Goal: Task Accomplishment & Management: Use online tool/utility

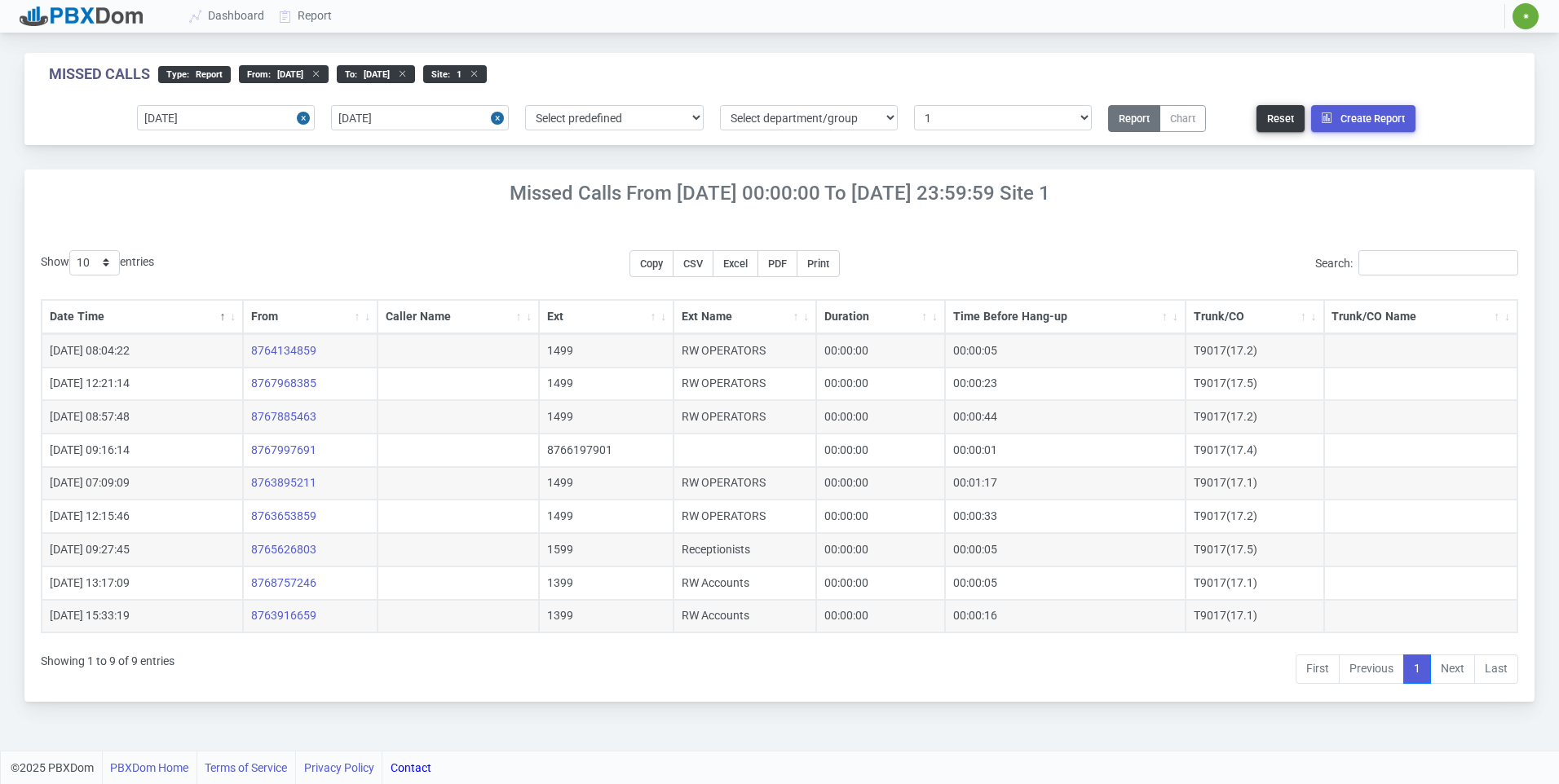
select select "1"
click at [247, 11] on link "Dashboard" at bounding box center [227, 16] width 89 height 30
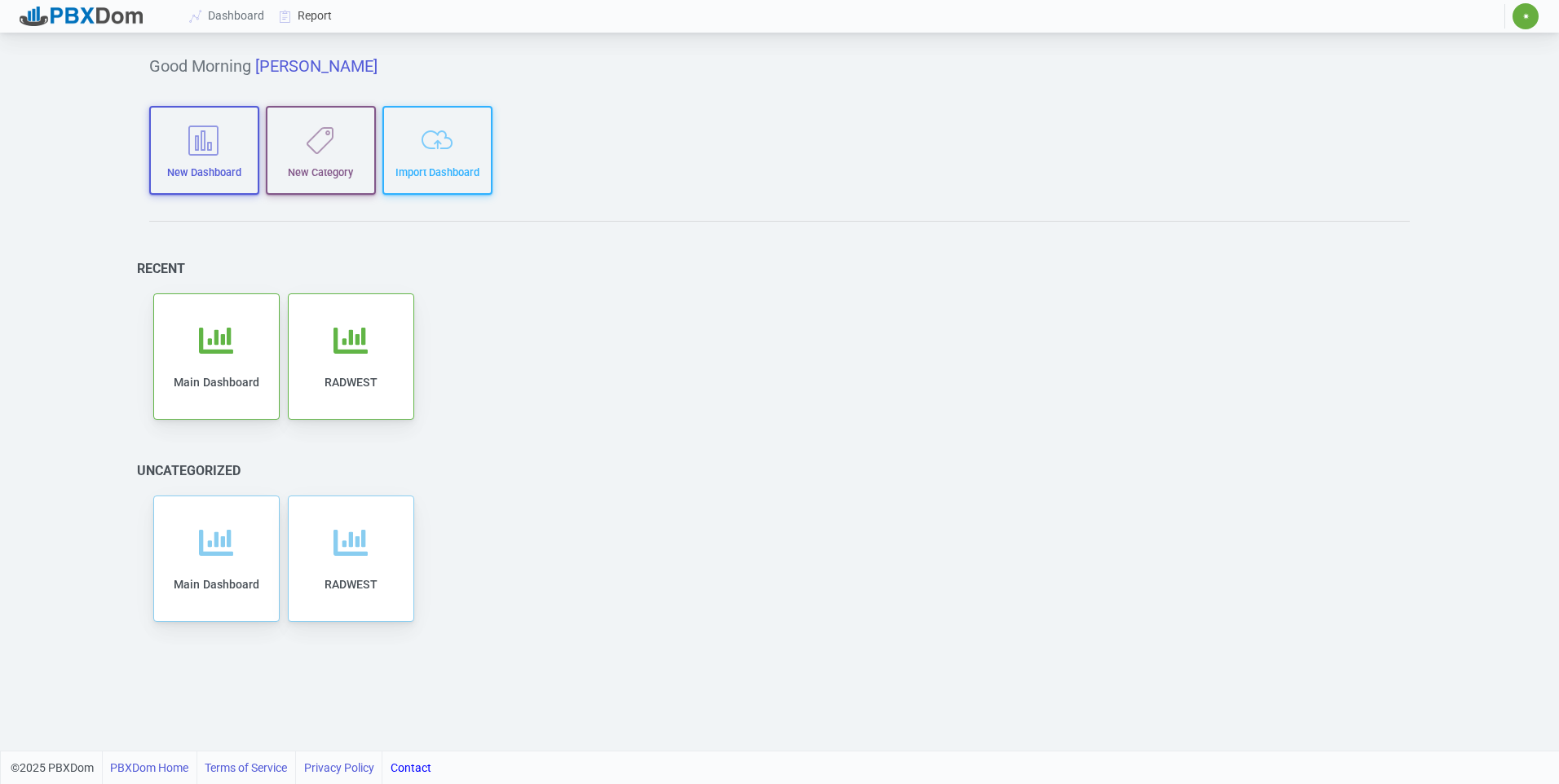
click at [306, 19] on link "Report" at bounding box center [306, 16] width 68 height 30
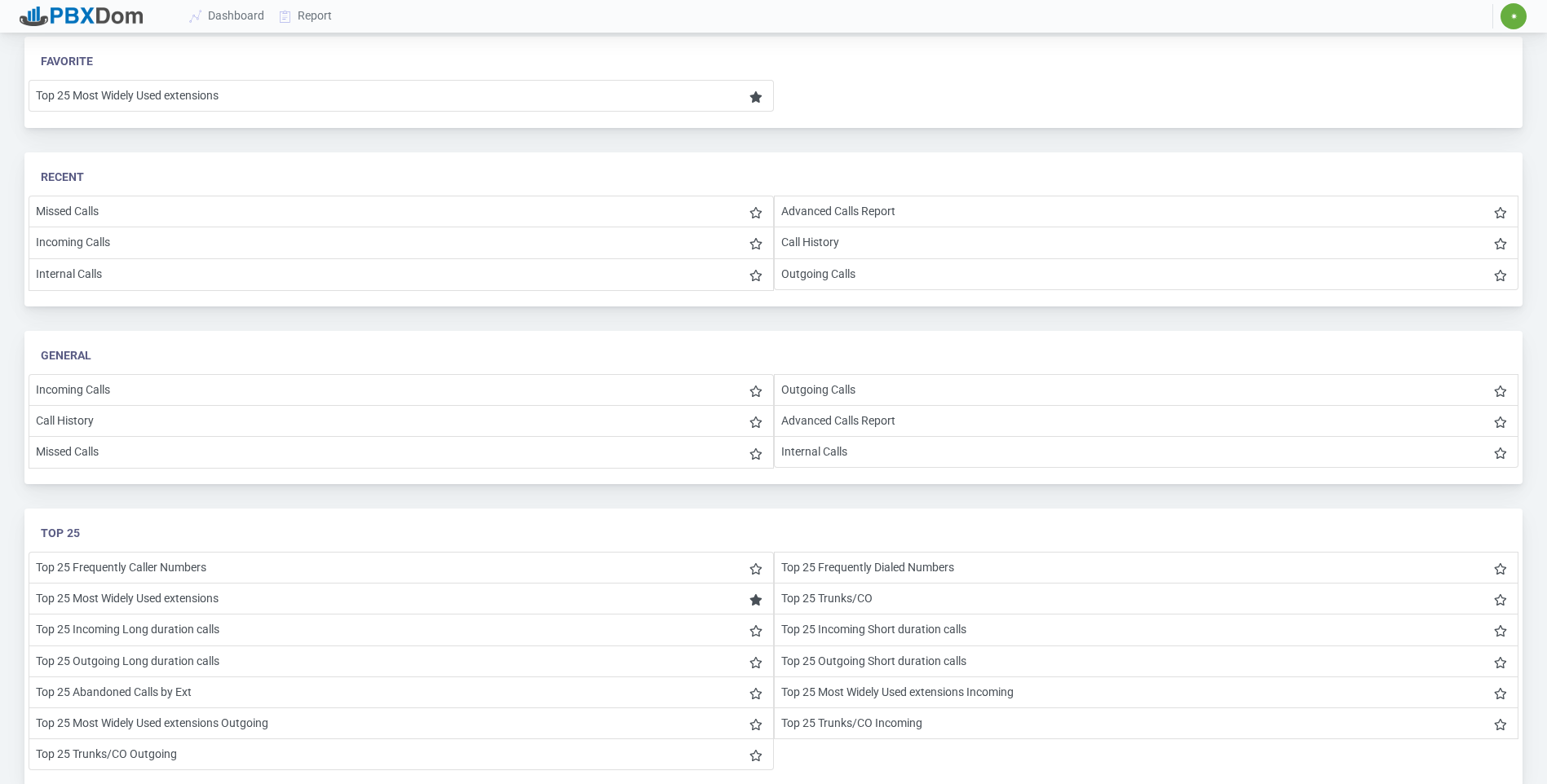
click at [819, 420] on li "Advanced Calls Report" at bounding box center [1146, 421] width 745 height 31
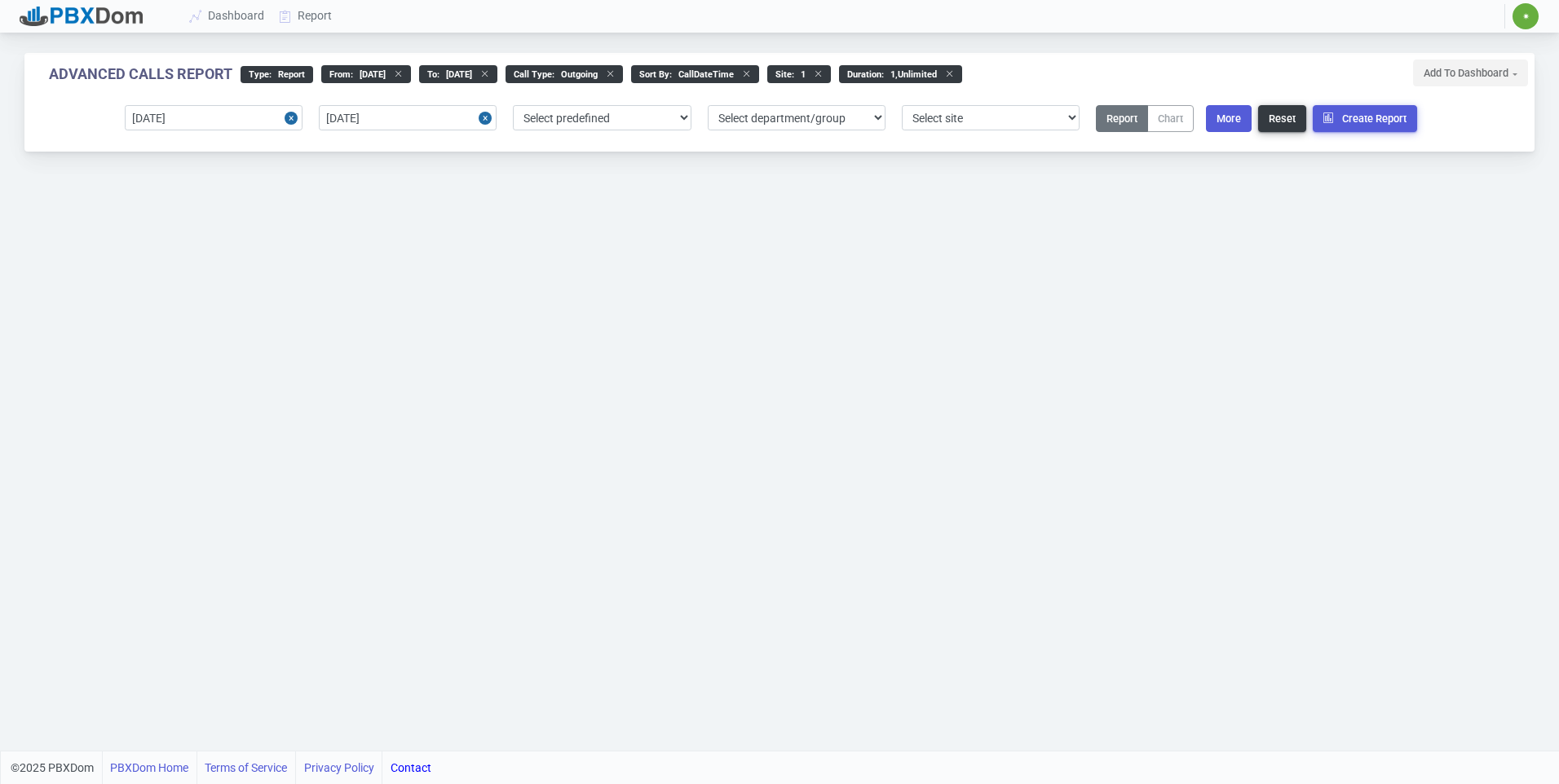
select select "1"
click at [275, 121] on input "[DATE]" at bounding box center [213, 117] width 178 height 26
click at [169, 299] on div "18" at bounding box center [170, 298] width 22 height 22
type input "[DATE]"
click at [405, 111] on input "[DATE]" at bounding box center [407, 117] width 178 height 26
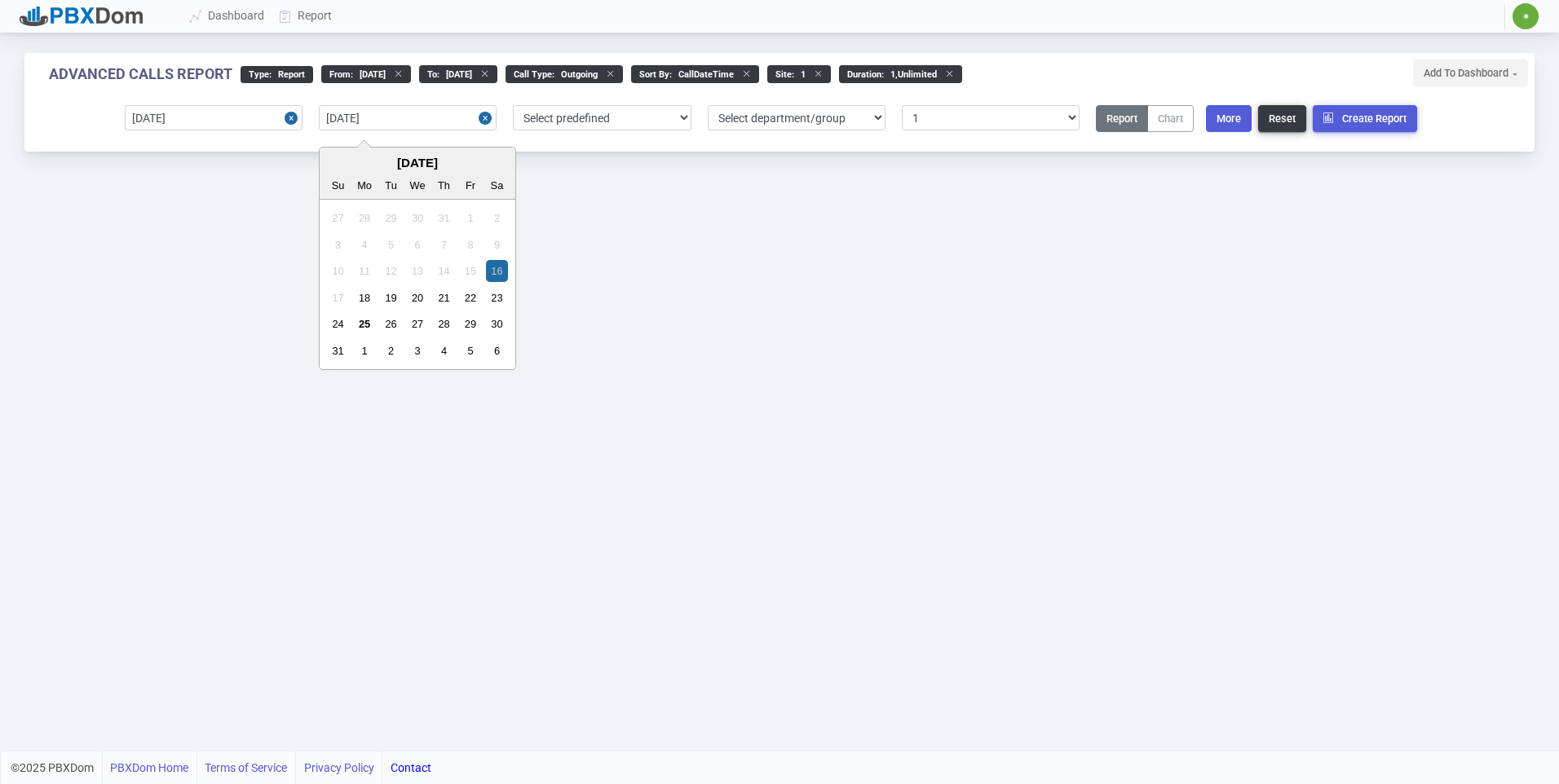
click at [494, 301] on div "23" at bounding box center [497, 298] width 22 height 22
type input "[DATE]"
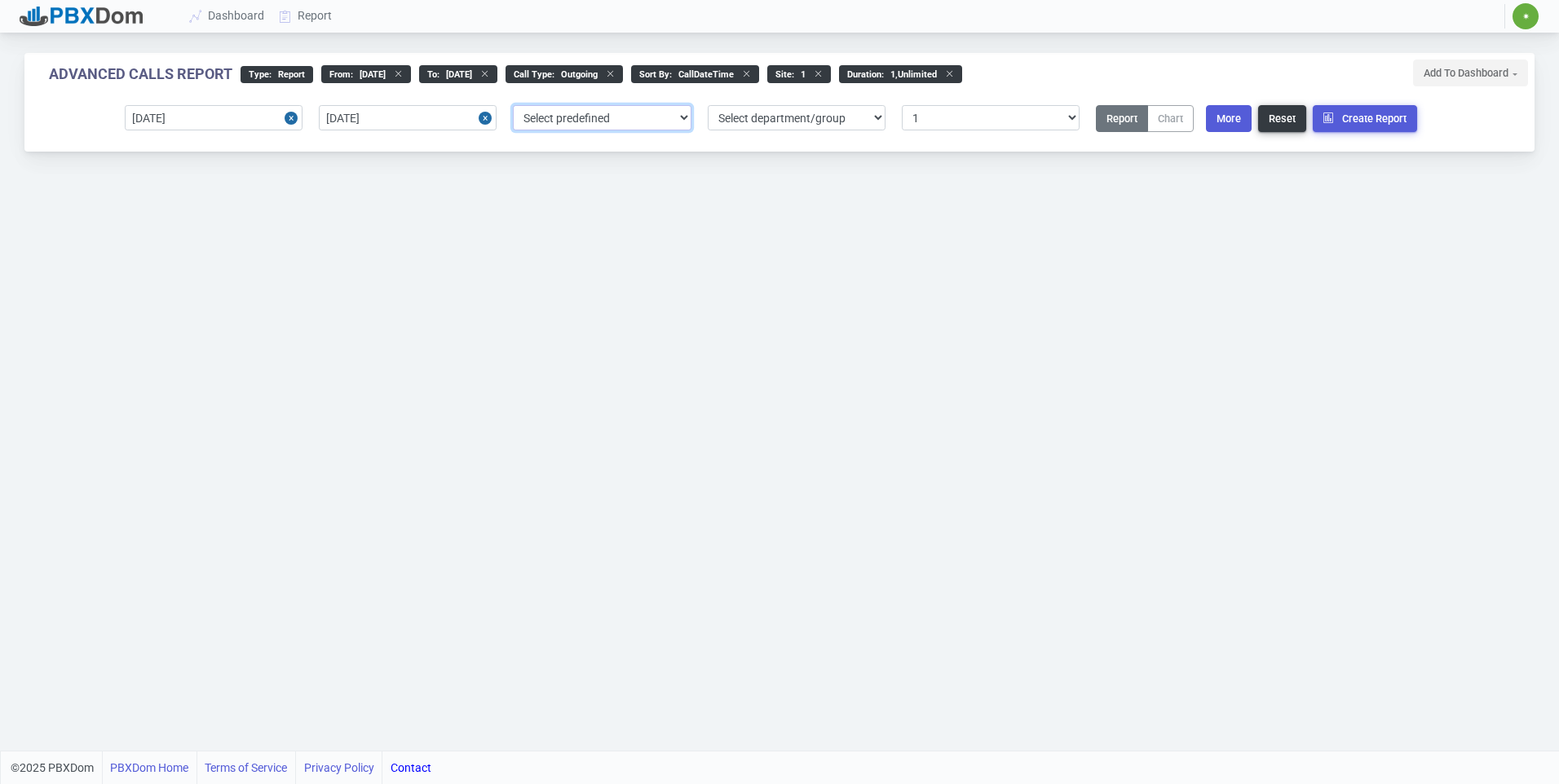
click at [643, 113] on select "Select predefined [DATE] [DATE] Current Year Current Month Current Week Previou…" at bounding box center [602, 117] width 178 height 26
click at [645, 119] on select "Select predefined [DATE] [DATE] Current Year Current Month Current Week Previou…" at bounding box center [602, 117] width 178 height 26
click at [1237, 127] on button "More" at bounding box center [1229, 118] width 46 height 27
select select "callDateTime"
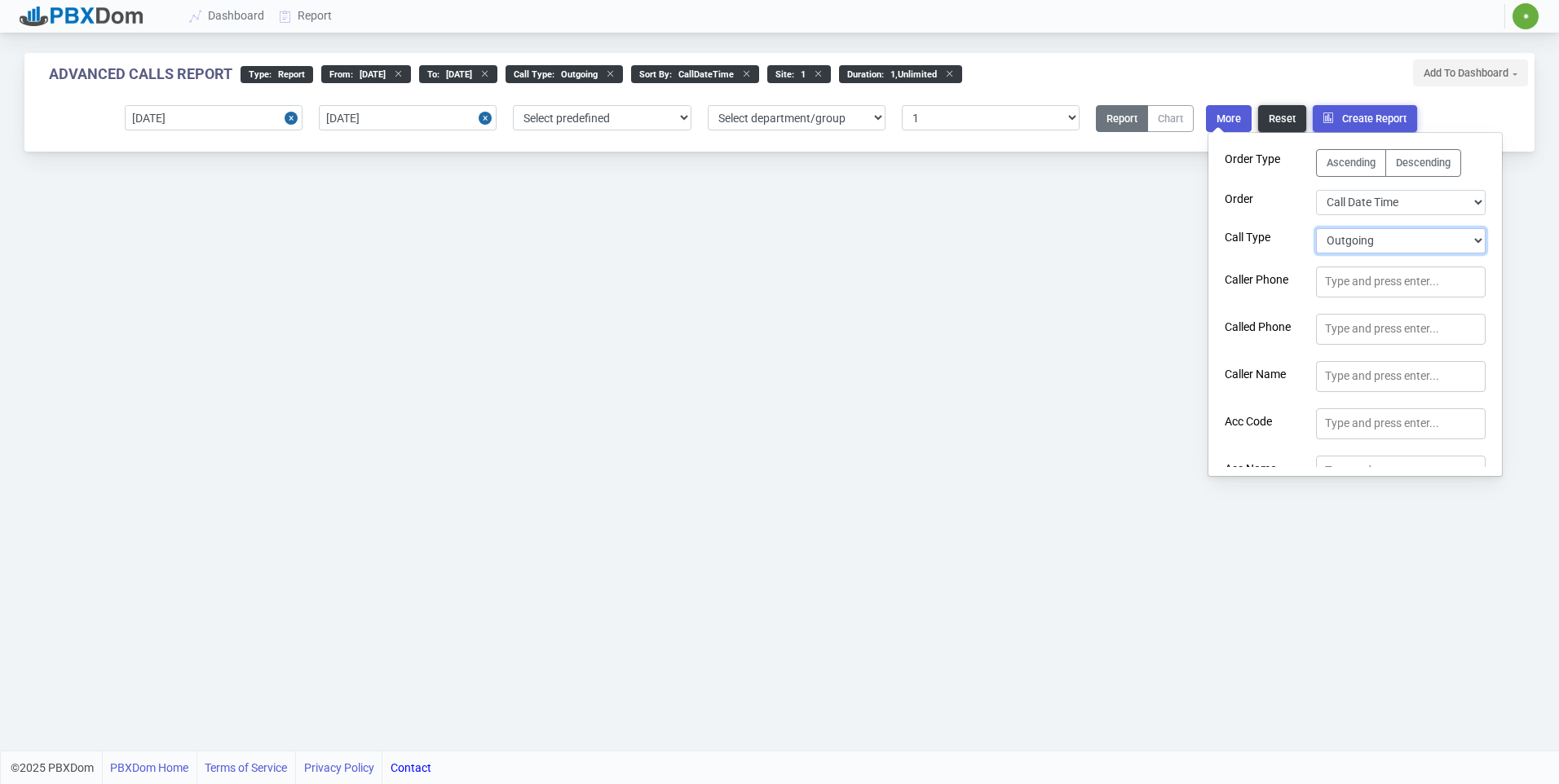
click at [1404, 230] on select "Select Call Type Incoming Outgoing Internal Abandoned All" at bounding box center [1401, 241] width 169 height 26
select select "0"
click at [1316, 228] on select "Select Call Type Incoming Outgoing Internal Abandoned All" at bounding box center [1401, 241] width 169 height 26
click at [1357, 117] on button "Create Report" at bounding box center [1365, 118] width 105 height 27
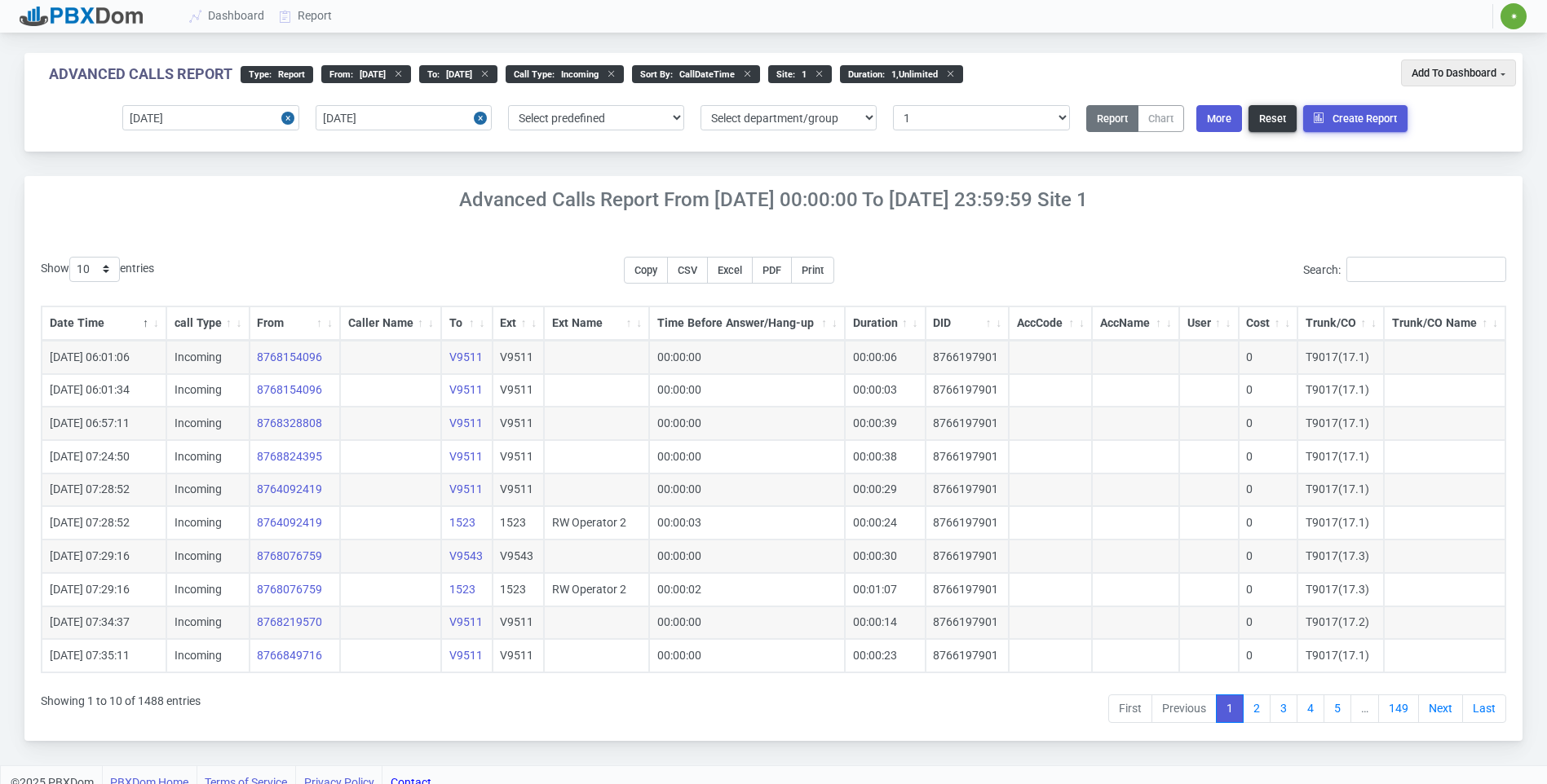
click at [742, 265] on span "Excel" at bounding box center [730, 270] width 25 height 12
click at [843, 200] on h4 "Advanced Calls Report From [DATE] 00:00:00 to [DATE] 23:59:59 Site 1" at bounding box center [774, 200] width 1498 height 24
click at [1212, 116] on button "More" at bounding box center [1220, 118] width 46 height 27
select select "callDateTime"
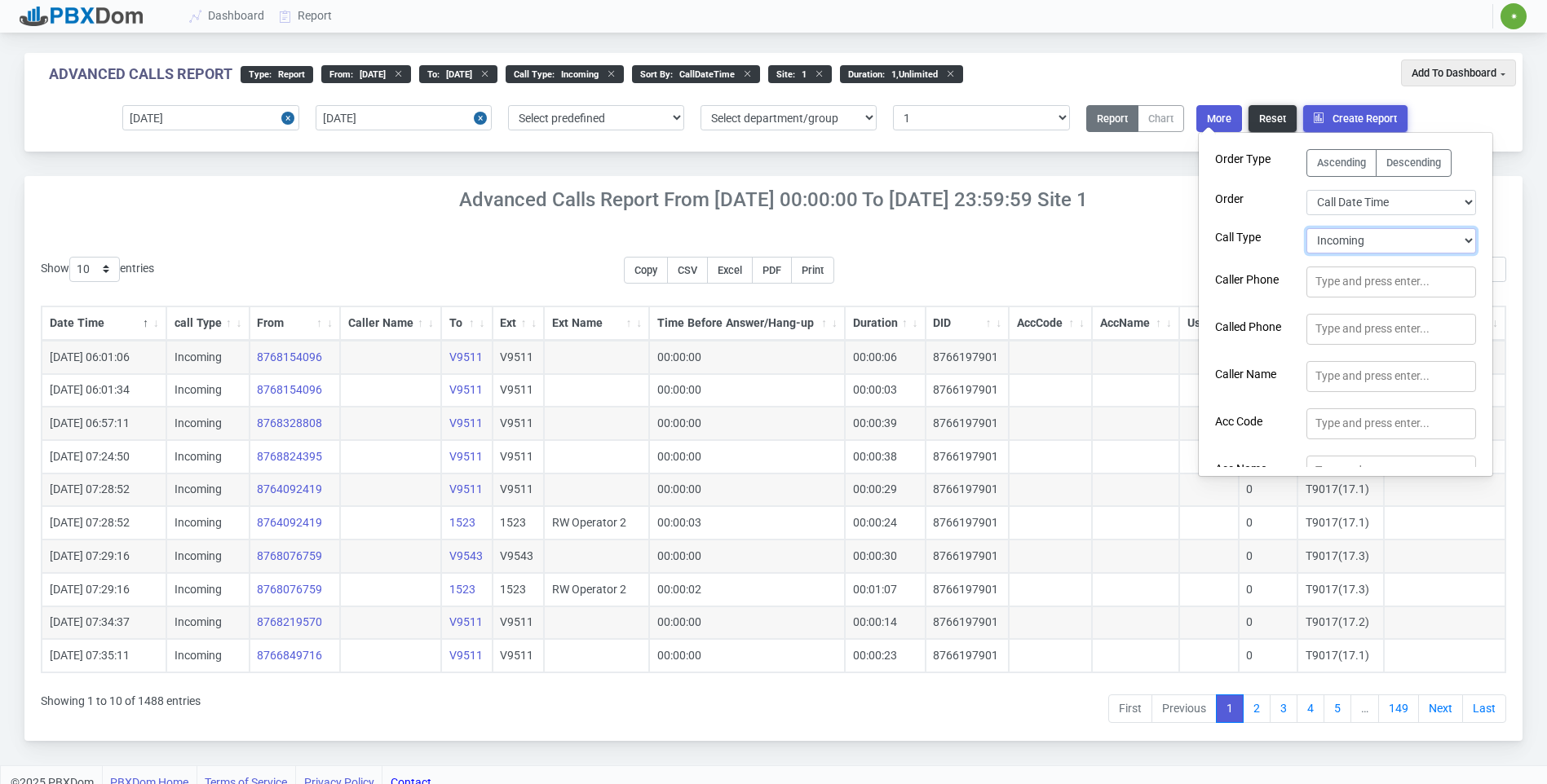
click at [1337, 236] on select "Select Call Type Incoming Outgoing Internal Abandoned All" at bounding box center [1391, 241] width 169 height 26
select select "1"
click at [1306, 228] on select "Select Call Type Incoming Outgoing Internal Abandoned All" at bounding box center [1391, 241] width 169 height 26
click at [1348, 115] on button "Create Report" at bounding box center [1356, 118] width 105 height 27
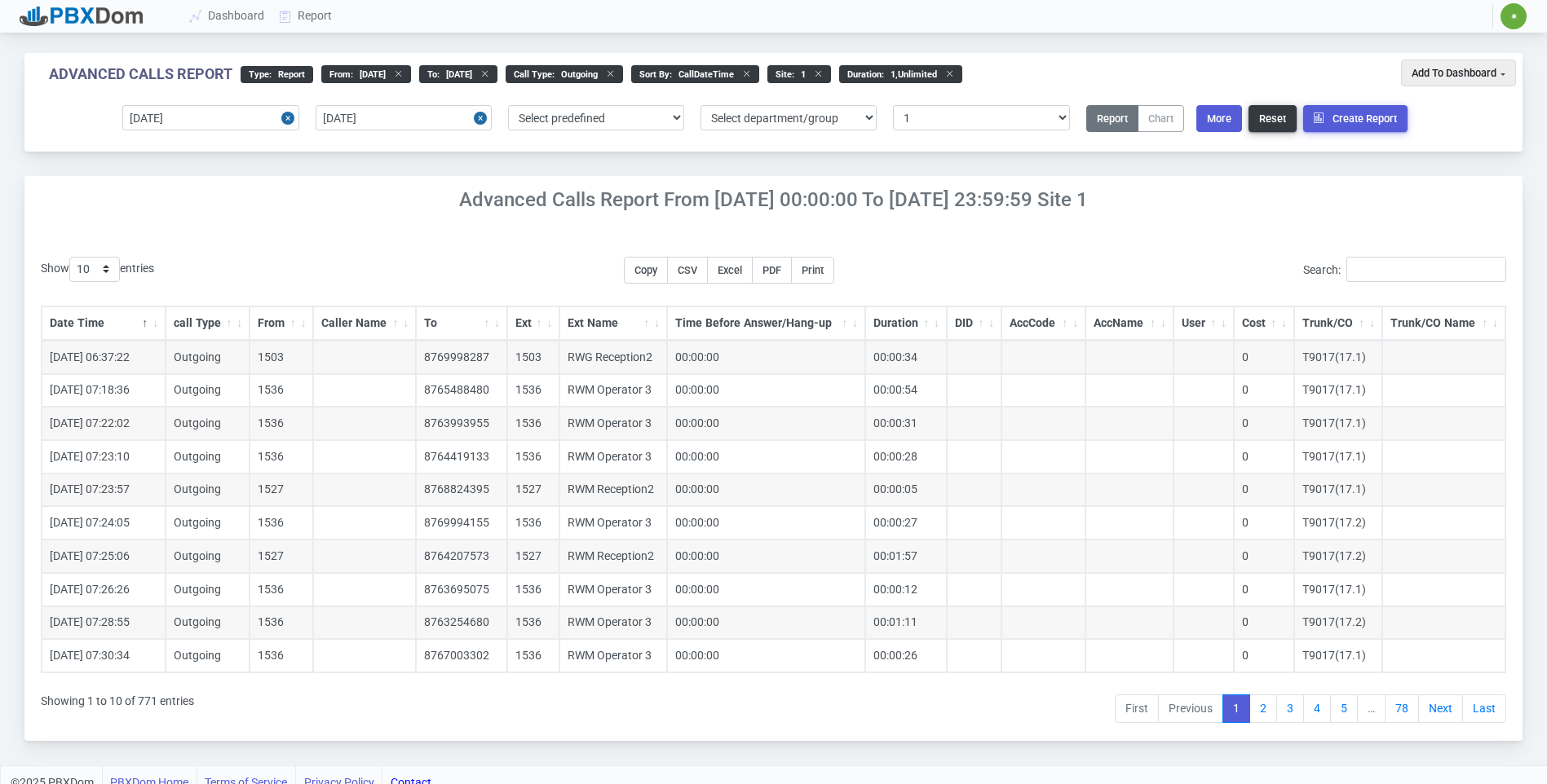
click at [735, 277] on button "Excel" at bounding box center [730, 270] width 46 height 27
click at [292, 16] on icon at bounding box center [286, 16] width 25 height 13
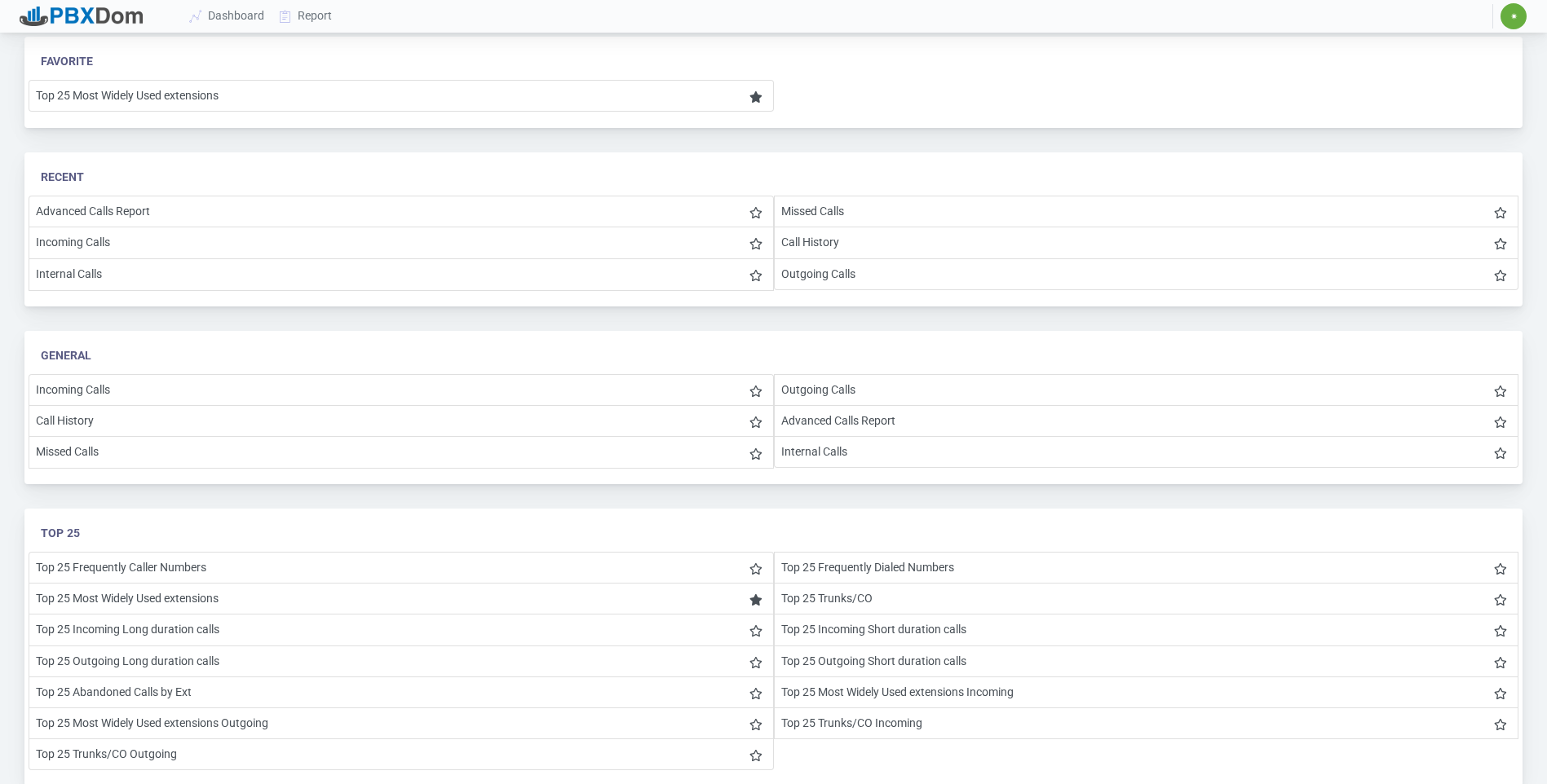
click at [83, 452] on li "Missed Calls" at bounding box center [401, 452] width 745 height 32
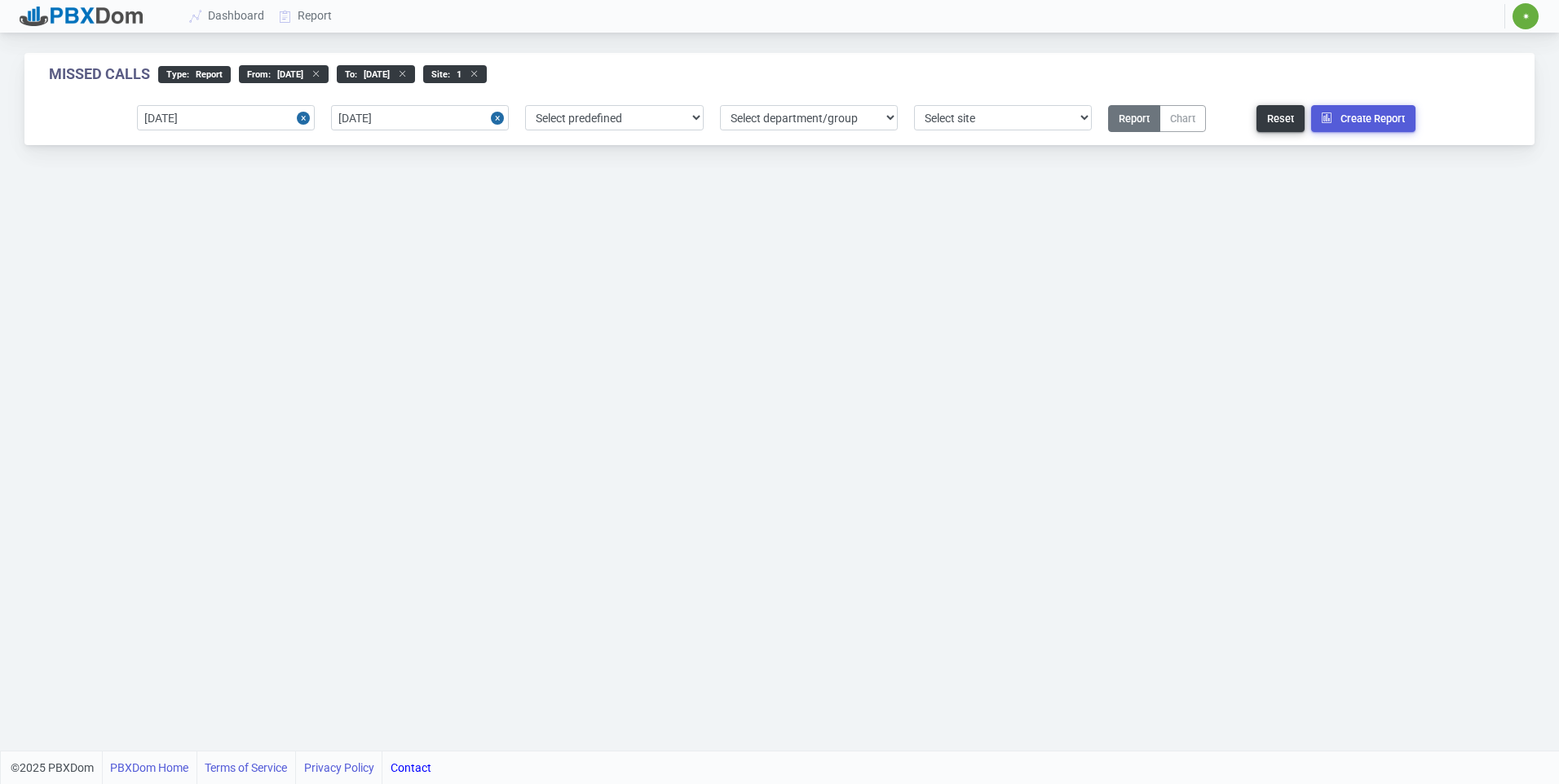
select select "1"
click at [1343, 124] on button "Create Report" at bounding box center [1363, 118] width 105 height 27
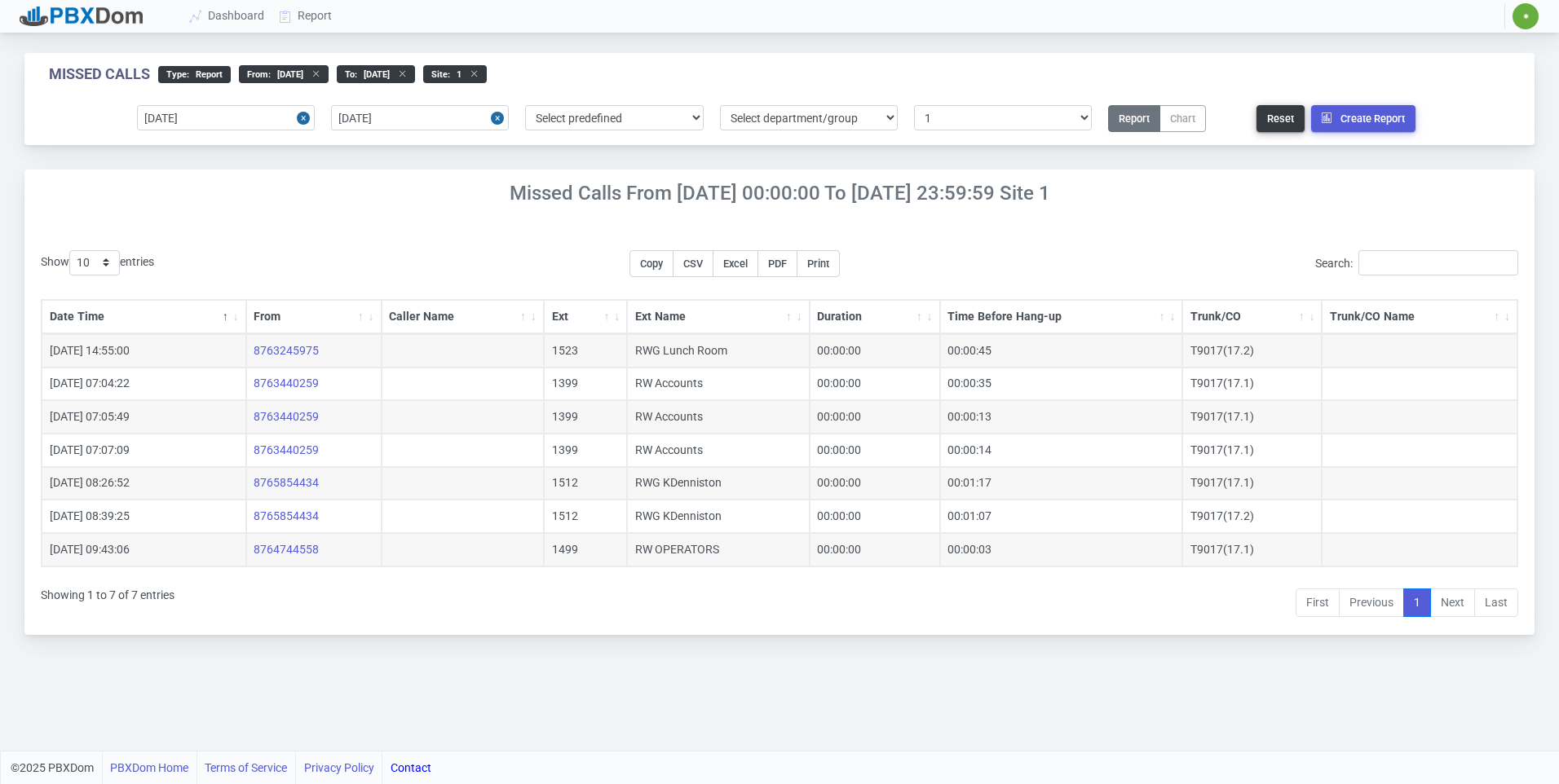
click at [740, 261] on span "Excel" at bounding box center [736, 264] width 25 height 12
